Goal: Transaction & Acquisition: Subscribe to service/newsletter

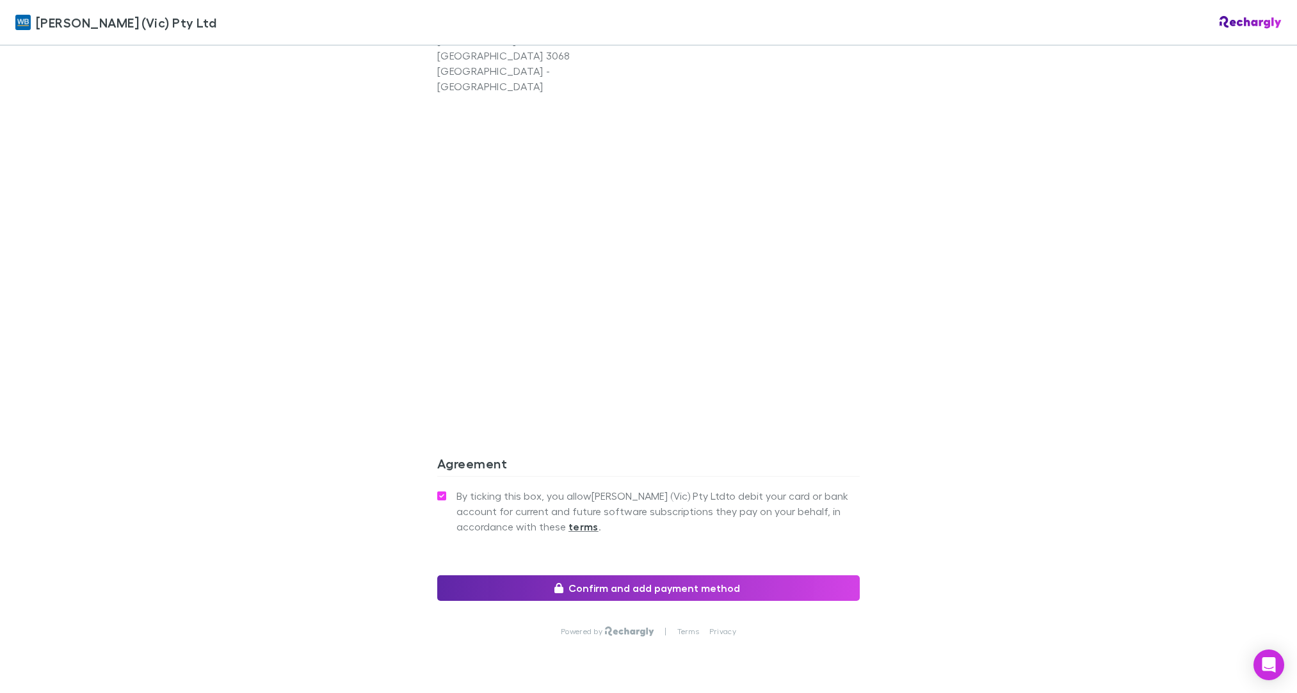
scroll to position [1053, 0]
click at [595, 576] on button "Confirm and add payment method" at bounding box center [648, 589] width 423 height 26
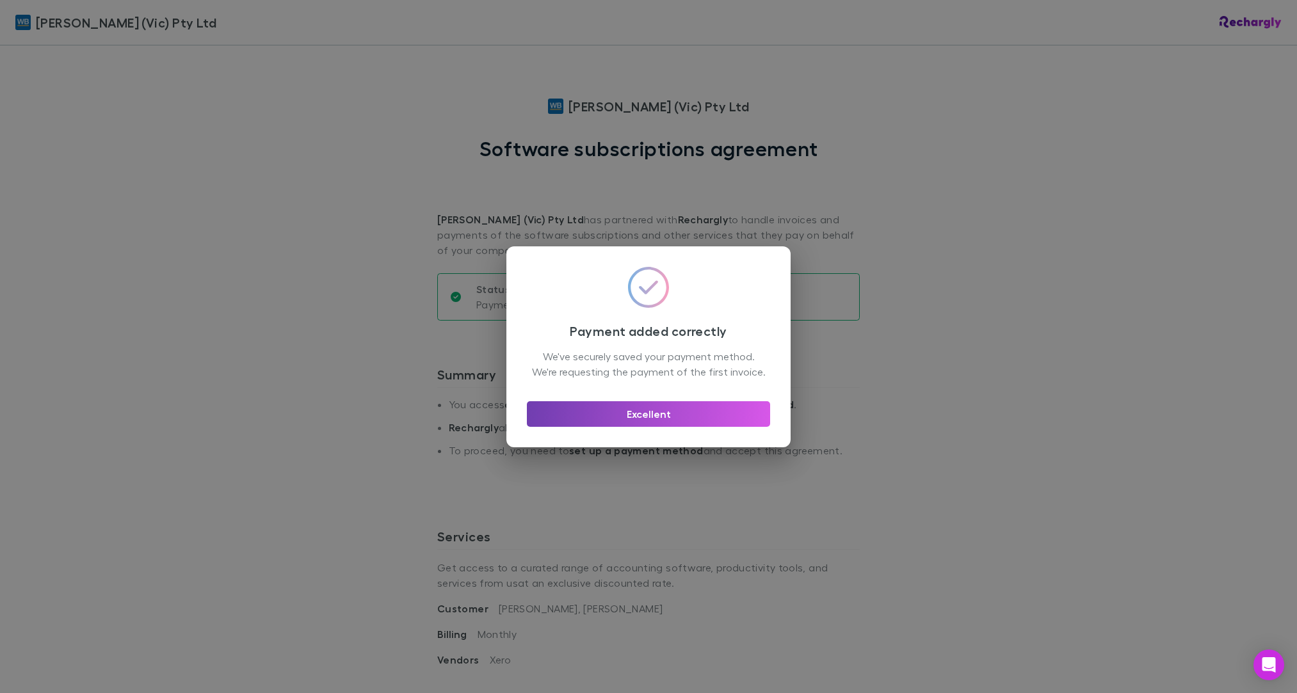
click at [642, 420] on button "Excellent" at bounding box center [648, 414] width 243 height 26
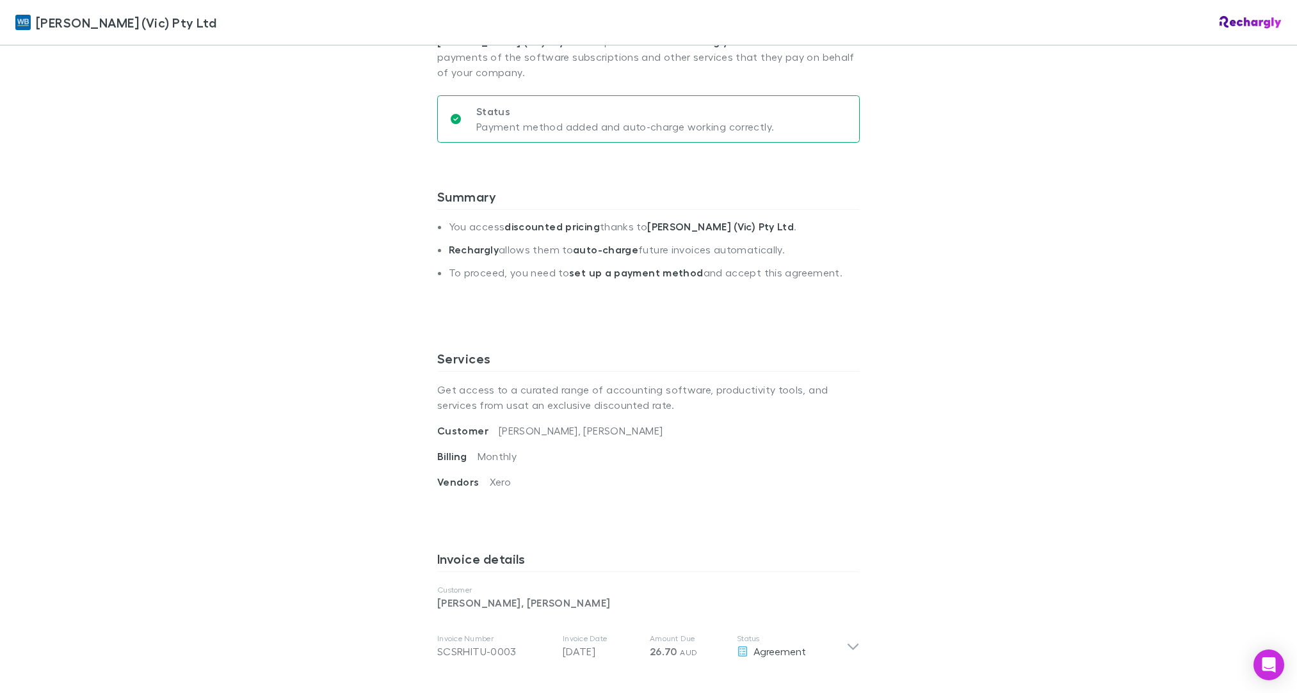
scroll to position [259, 0]
